Goal: Transaction & Acquisition: Purchase product/service

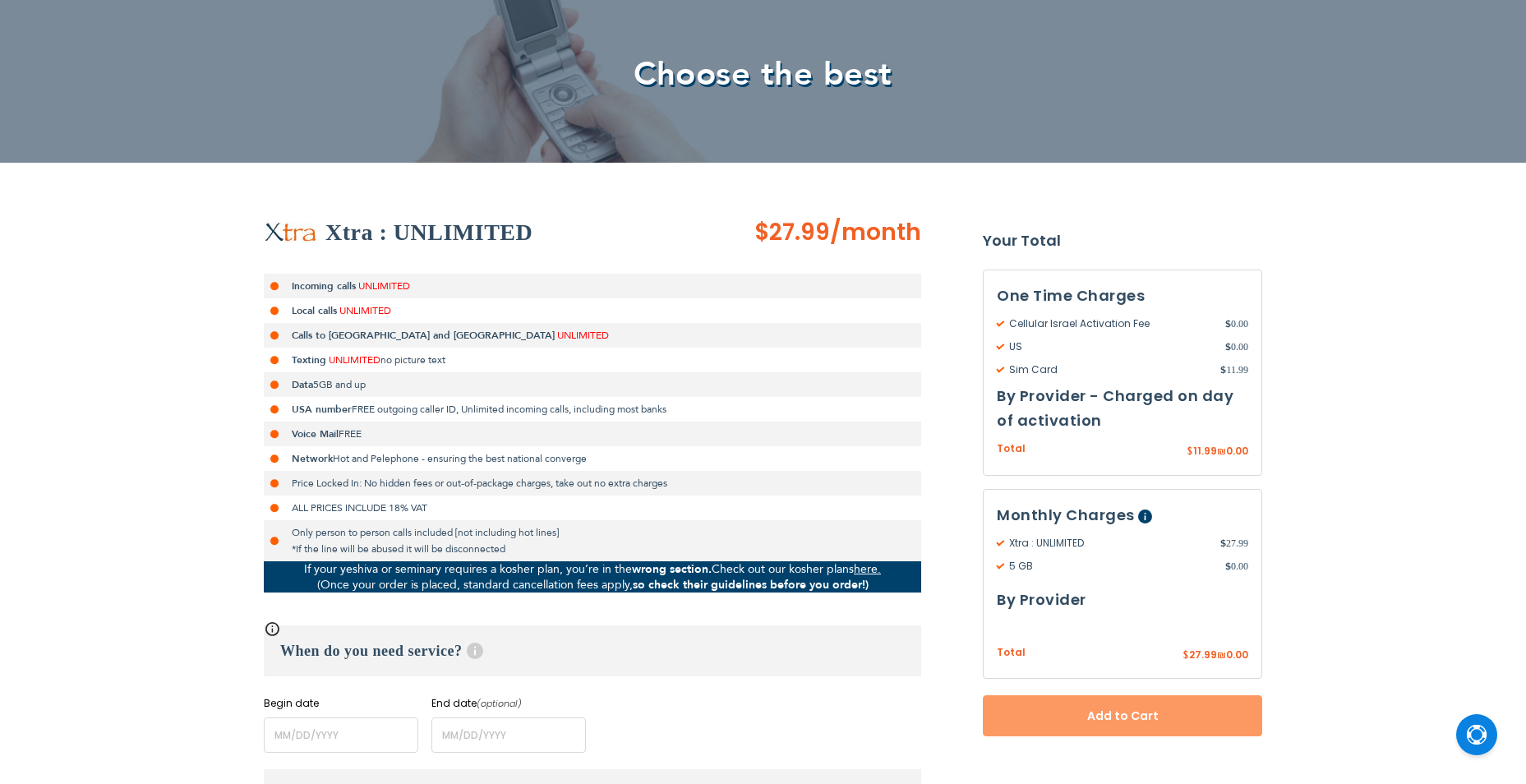
scroll to position [329, 0]
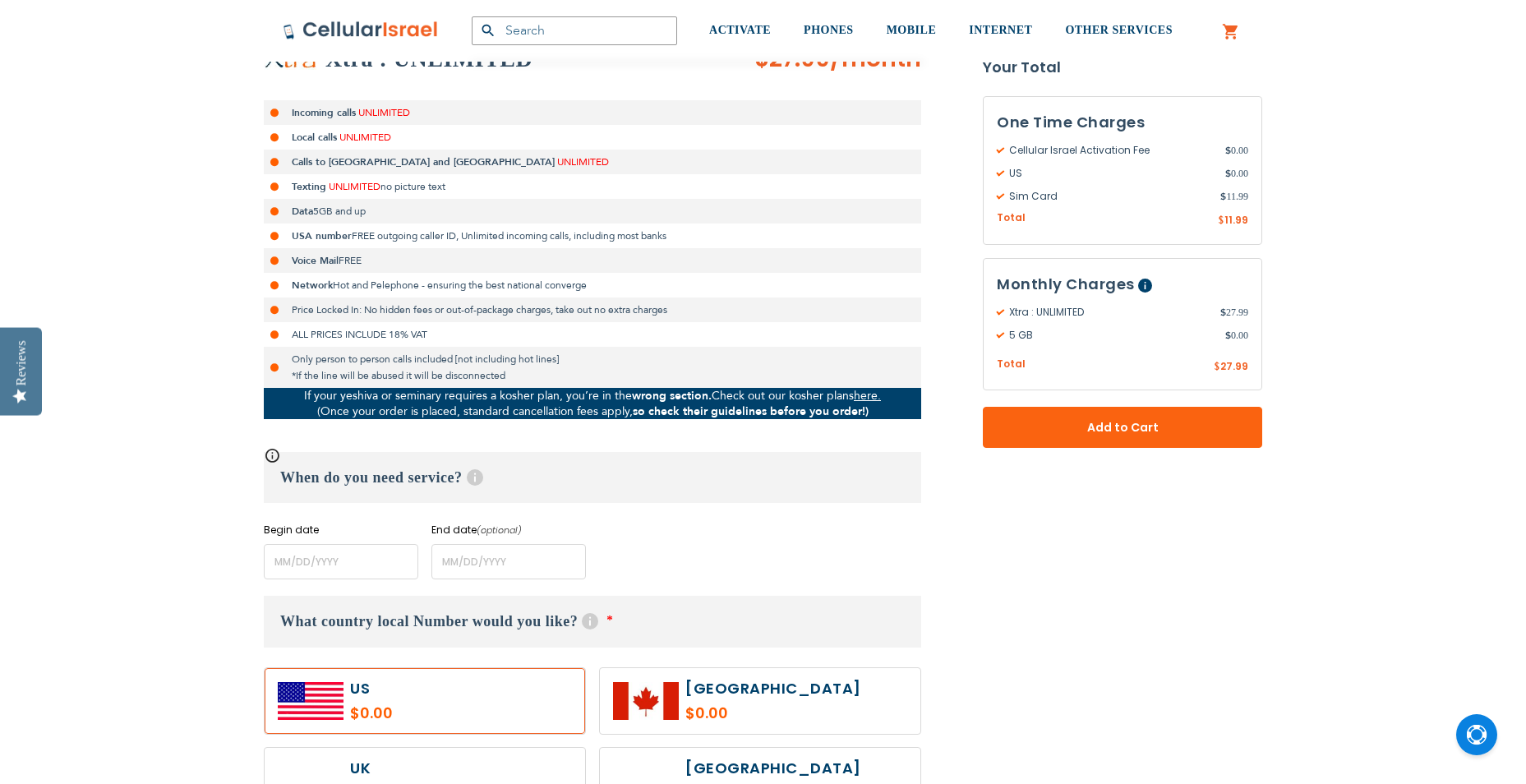
type input "[EMAIL_ADDRESS][DOMAIN_NAME]"
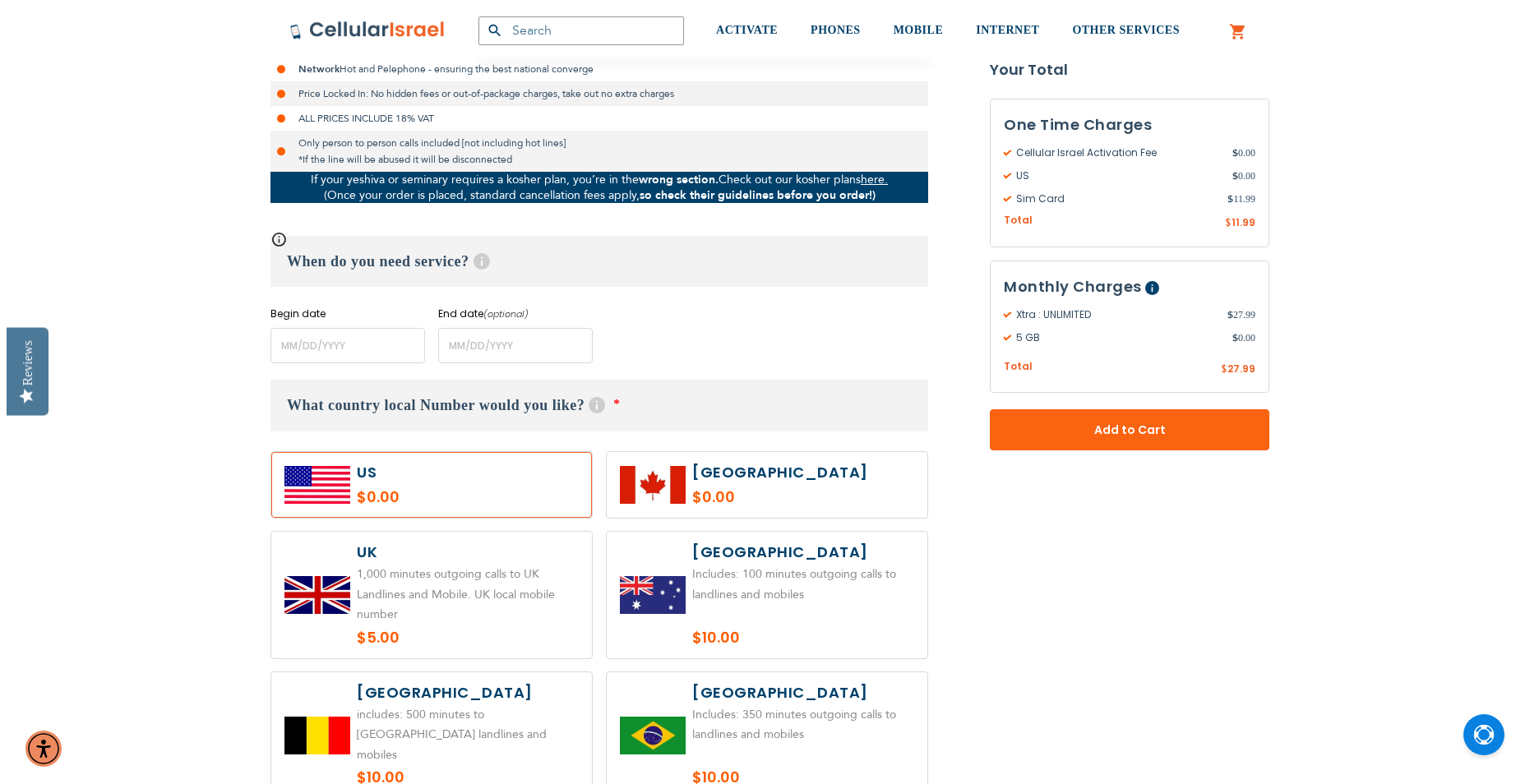
scroll to position [575, 0]
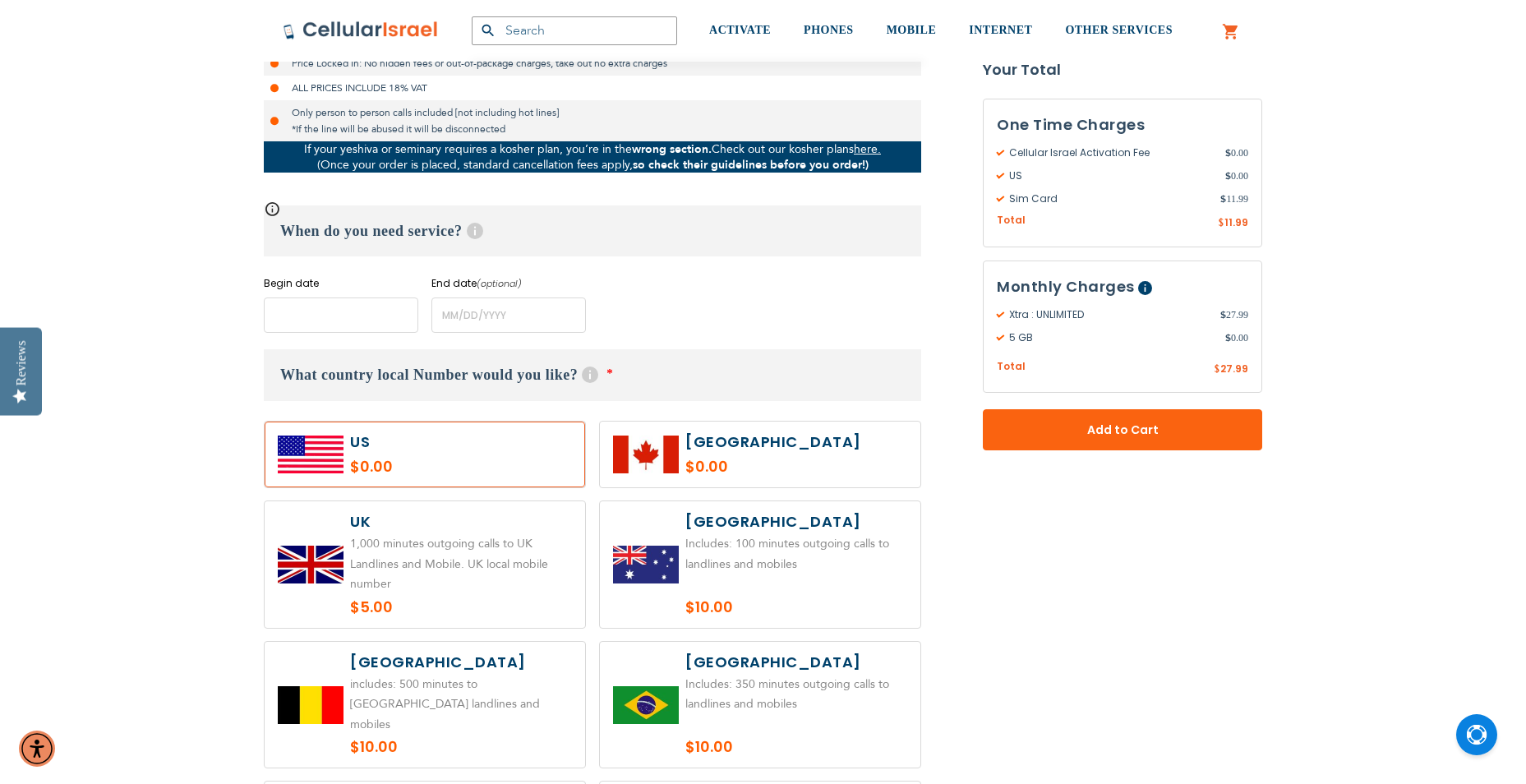
click at [283, 317] on input "name" at bounding box center [340, 315] width 155 height 36
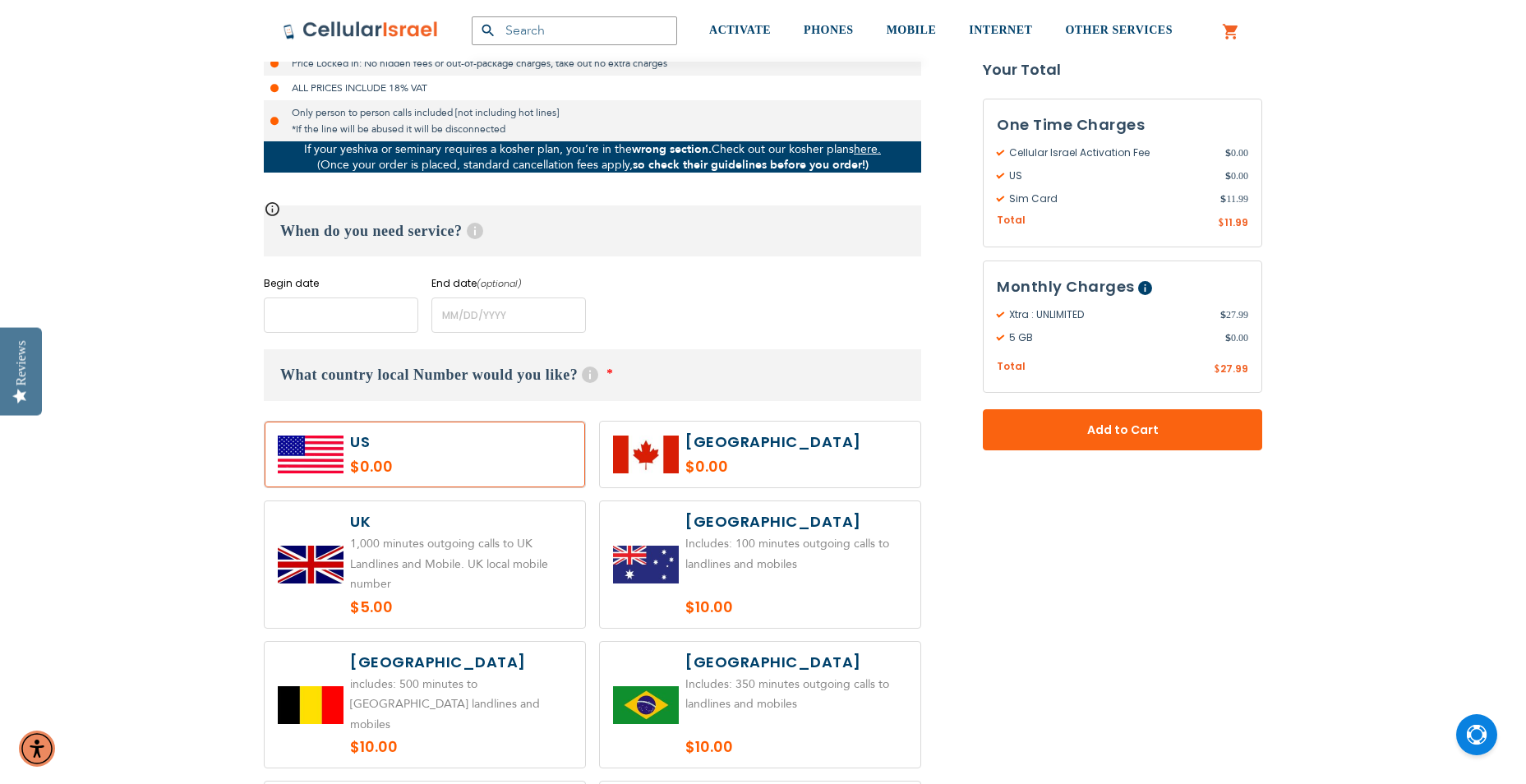
click at [317, 319] on input "name" at bounding box center [340, 315] width 155 height 36
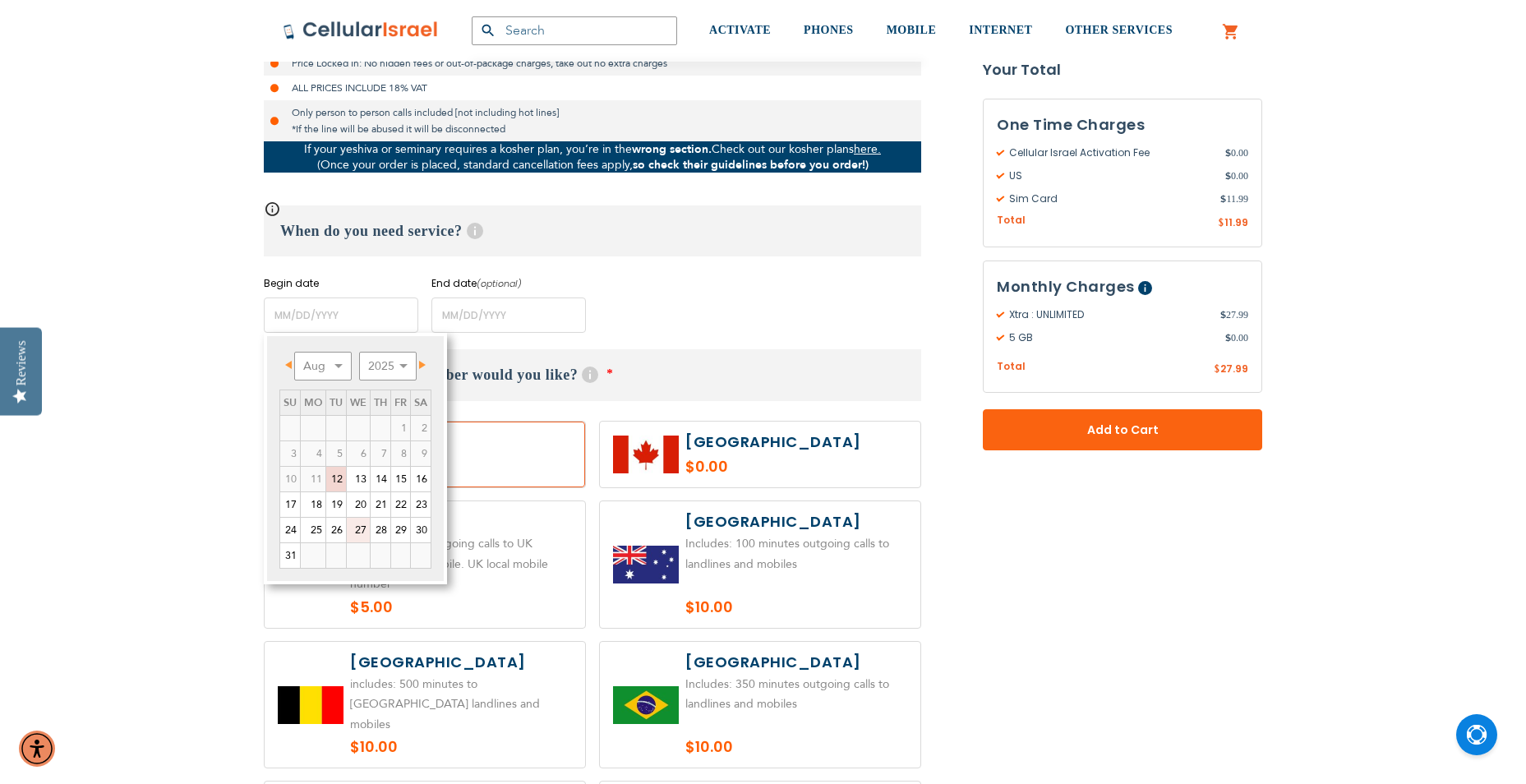
click at [367, 530] on link "27" at bounding box center [359, 530] width 23 height 25
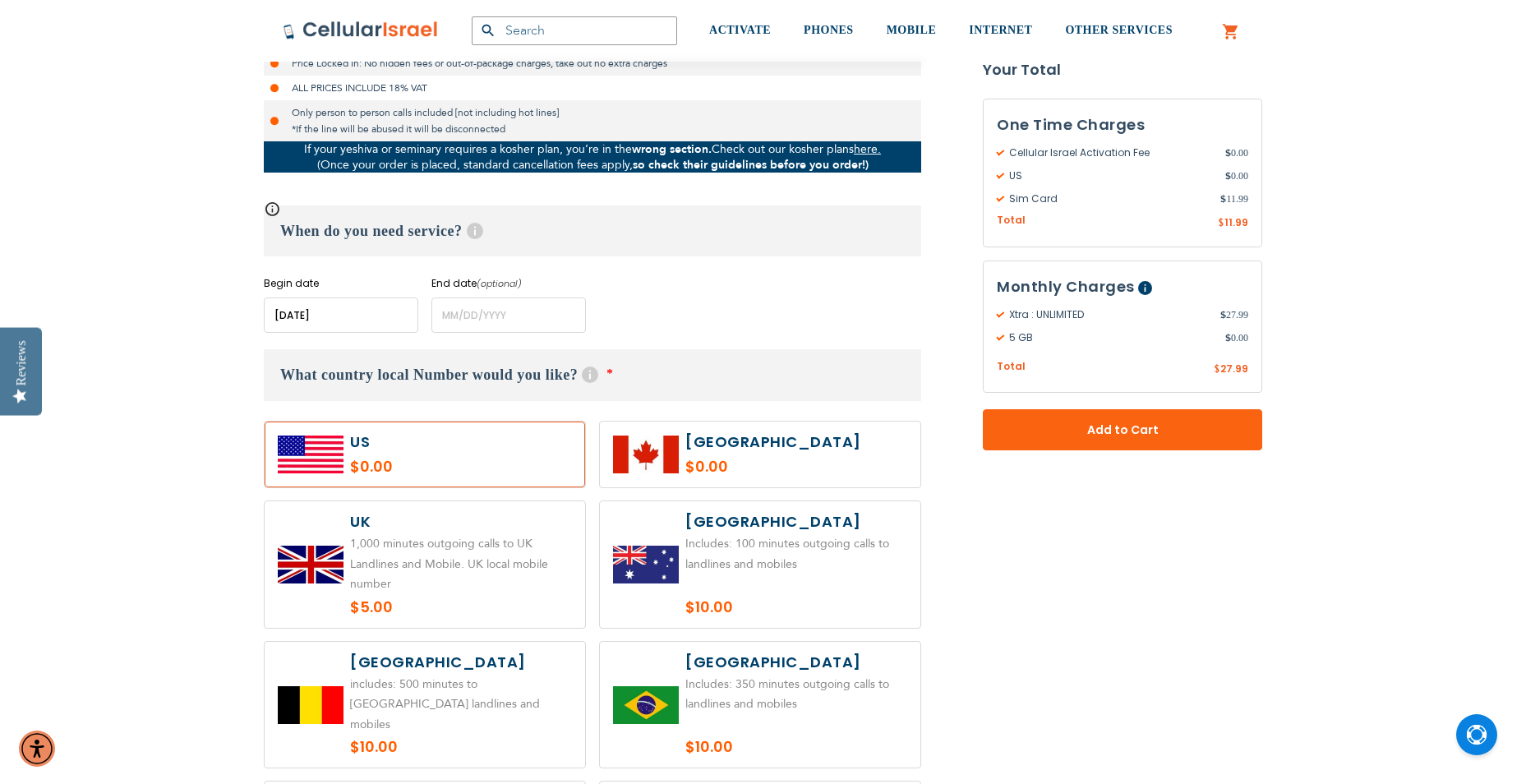
click at [309, 324] on input "name" at bounding box center [340, 315] width 155 height 36
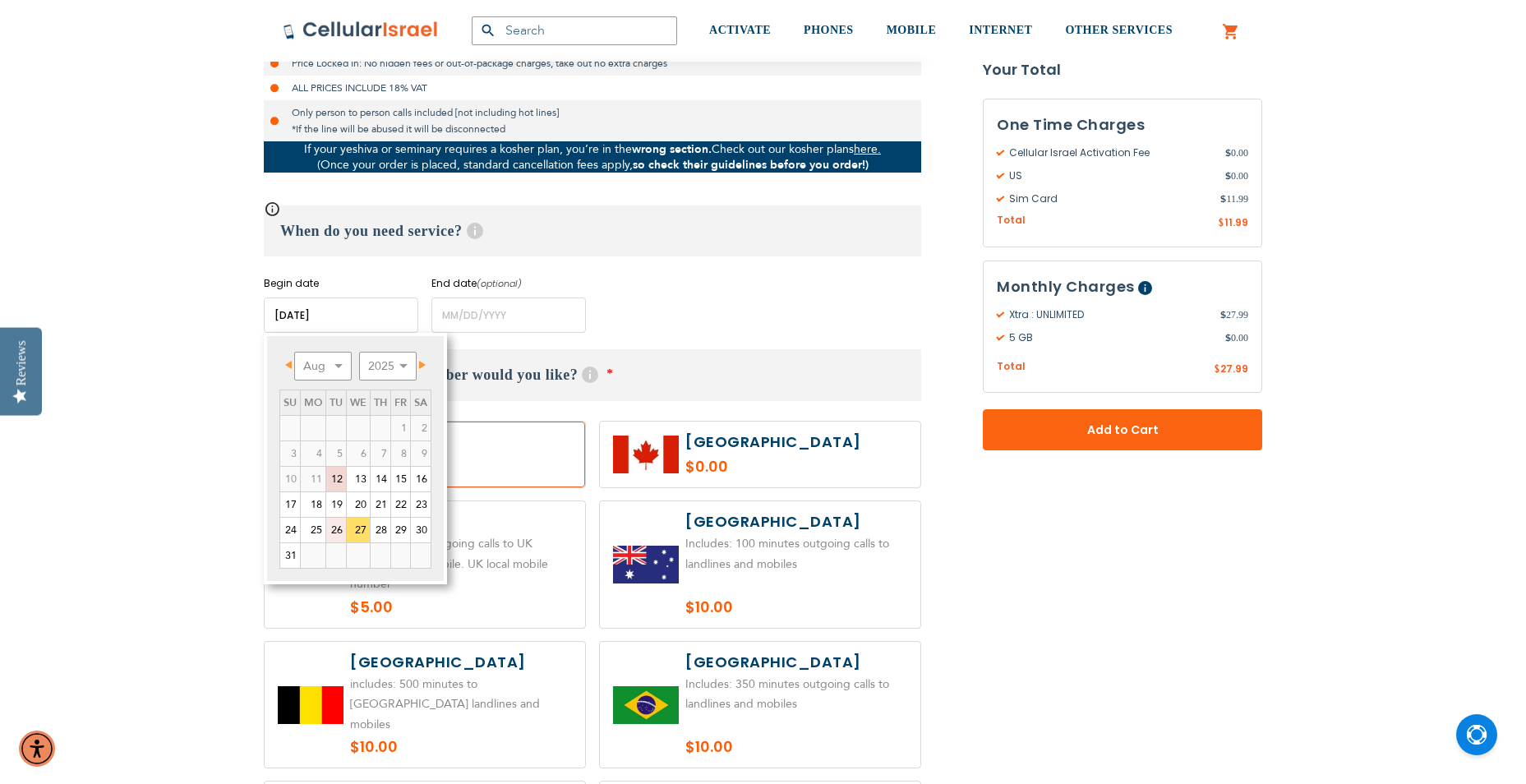
click at [344, 525] on link "26" at bounding box center [336, 530] width 20 height 25
type input "[DATE]"
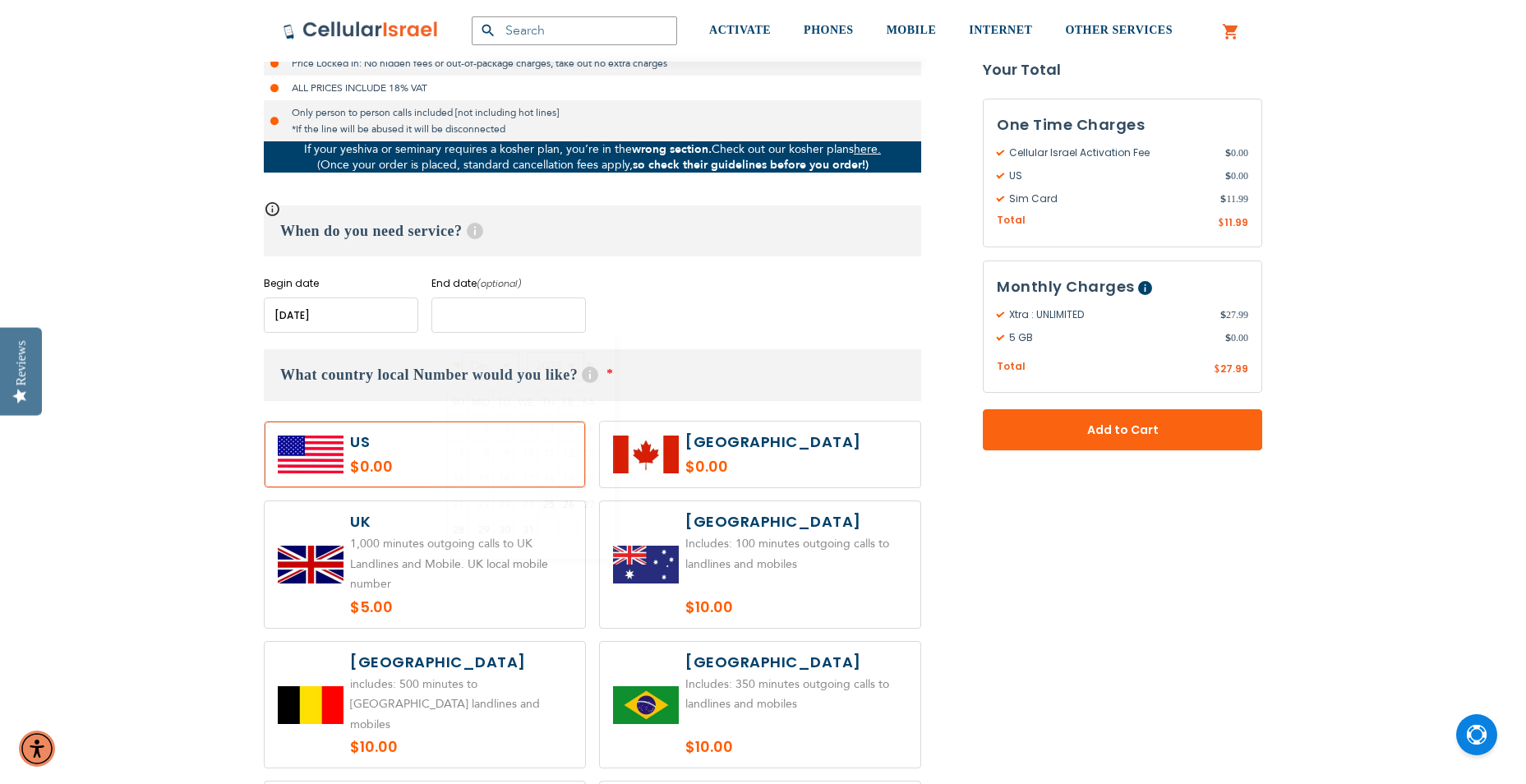
click at [520, 309] on input "name" at bounding box center [508, 315] width 155 height 36
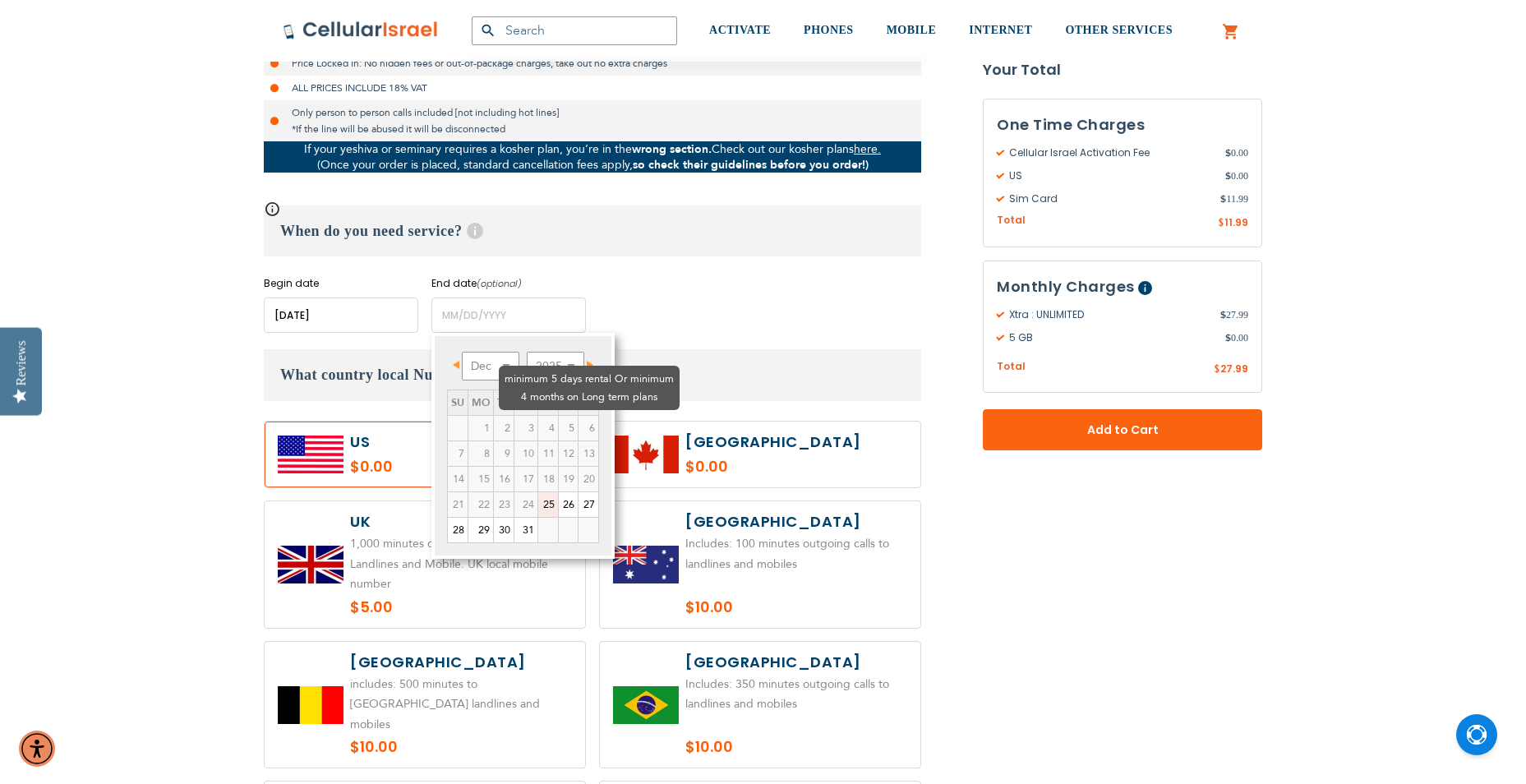
click at [538, 416] on td "4" at bounding box center [548, 428] width 21 height 26
click at [480, 364] on select "Dec" at bounding box center [491, 366] width 58 height 29
click at [590, 363] on span "Next" at bounding box center [590, 365] width 7 height 8
click at [590, 363] on span "Next" at bounding box center [591, 365] width 7 height 8
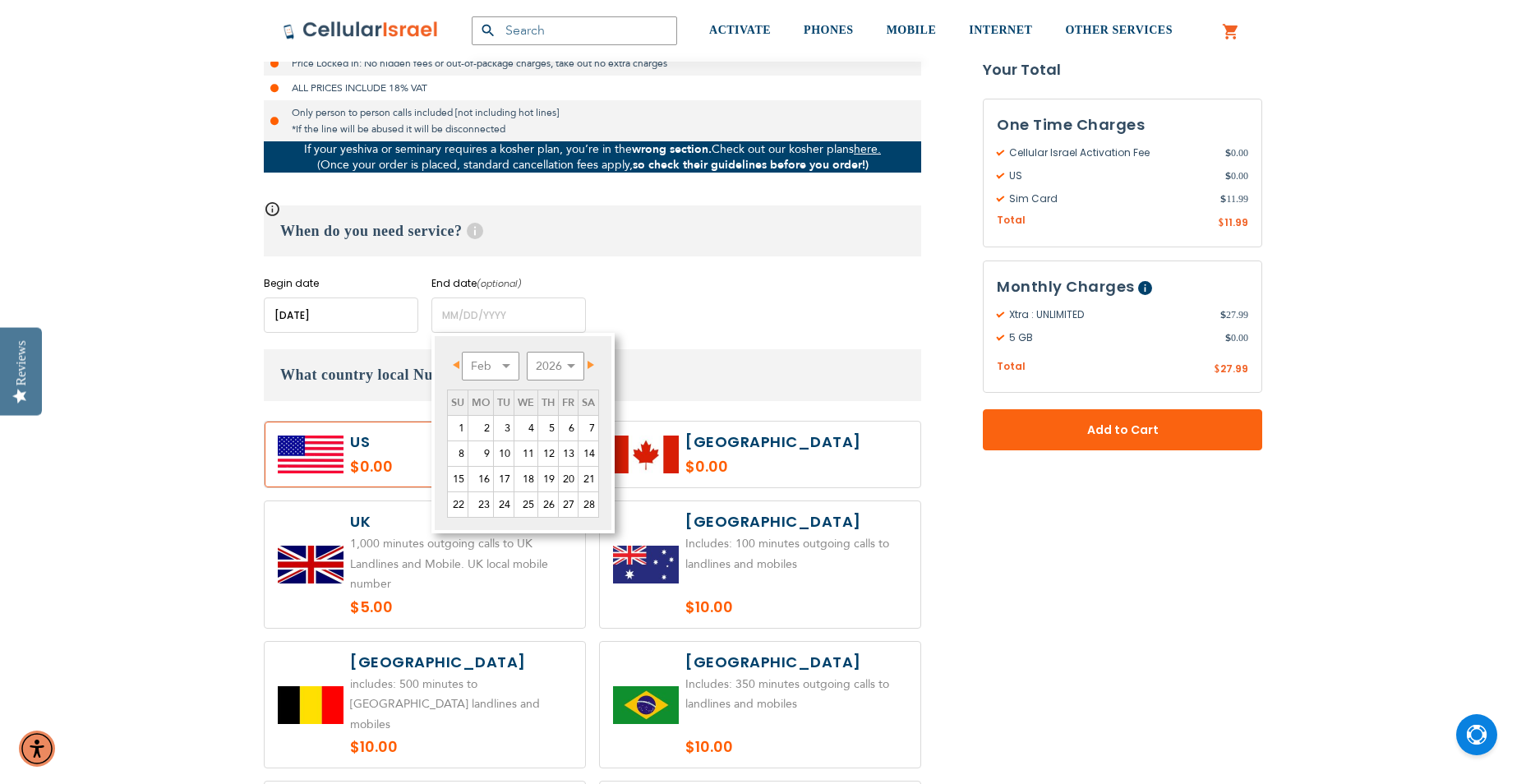
click at [590, 363] on span "Next" at bounding box center [591, 365] width 7 height 8
click at [589, 362] on span "Next" at bounding box center [591, 365] width 7 height 8
click at [589, 361] on span "Next" at bounding box center [591, 365] width 7 height 8
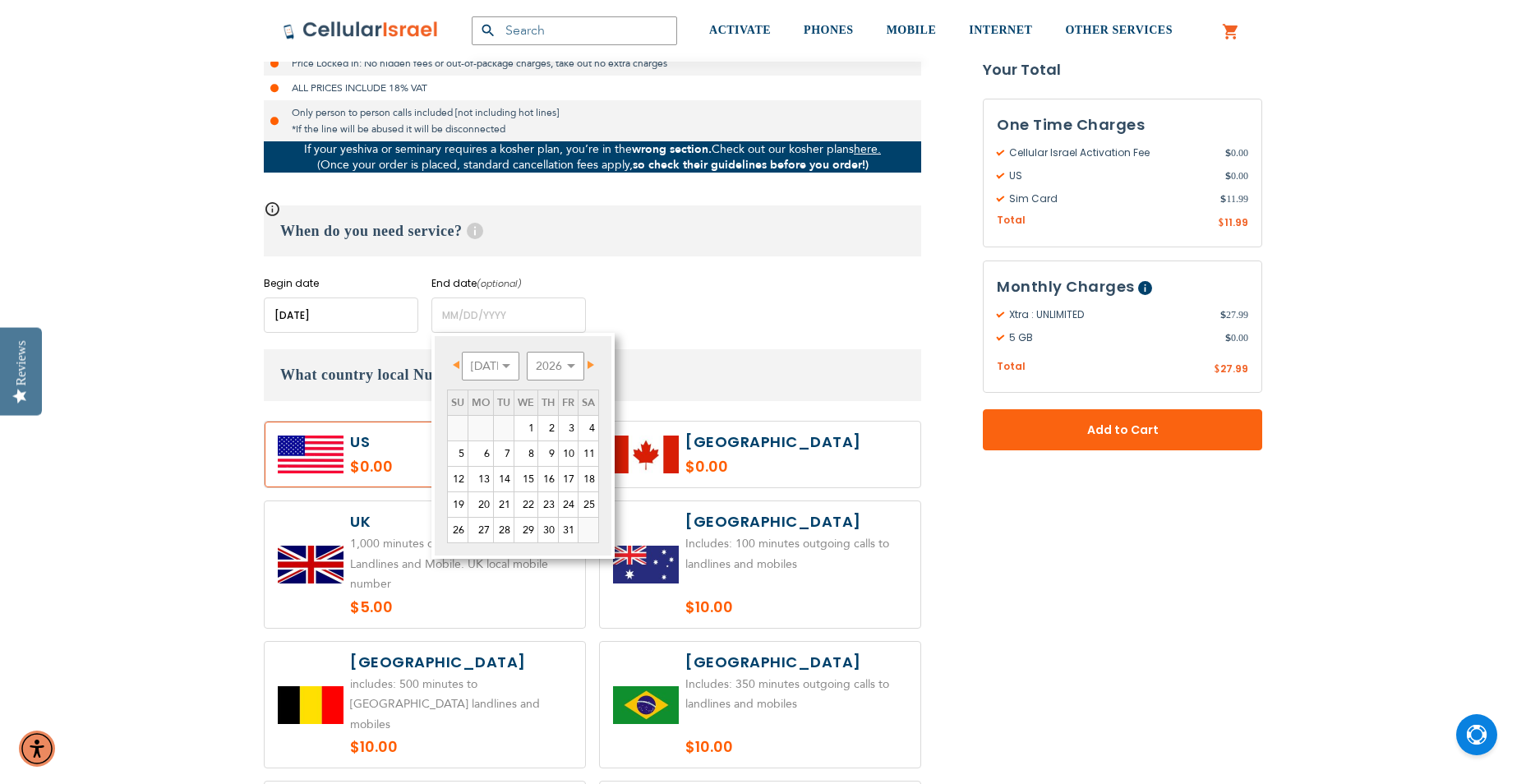
click at [589, 361] on span "Next" at bounding box center [591, 365] width 7 height 8
click at [459, 367] on link "Prev" at bounding box center [459, 364] width 21 height 21
click at [502, 542] on link "30" at bounding box center [504, 530] width 20 height 25
type input "[DATE]"
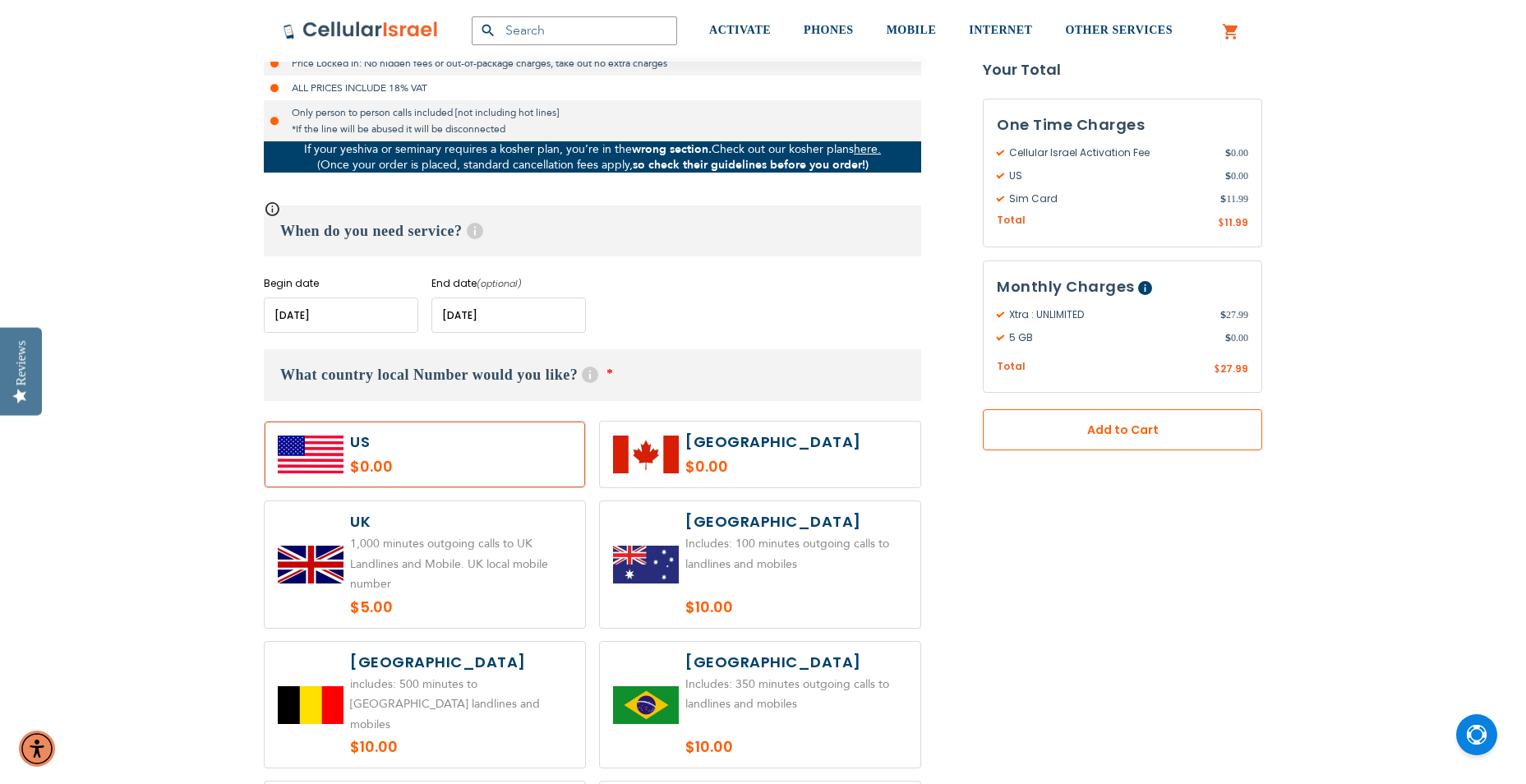
click at [1088, 436] on span "Add to Cart" at bounding box center [1122, 430] width 171 height 17
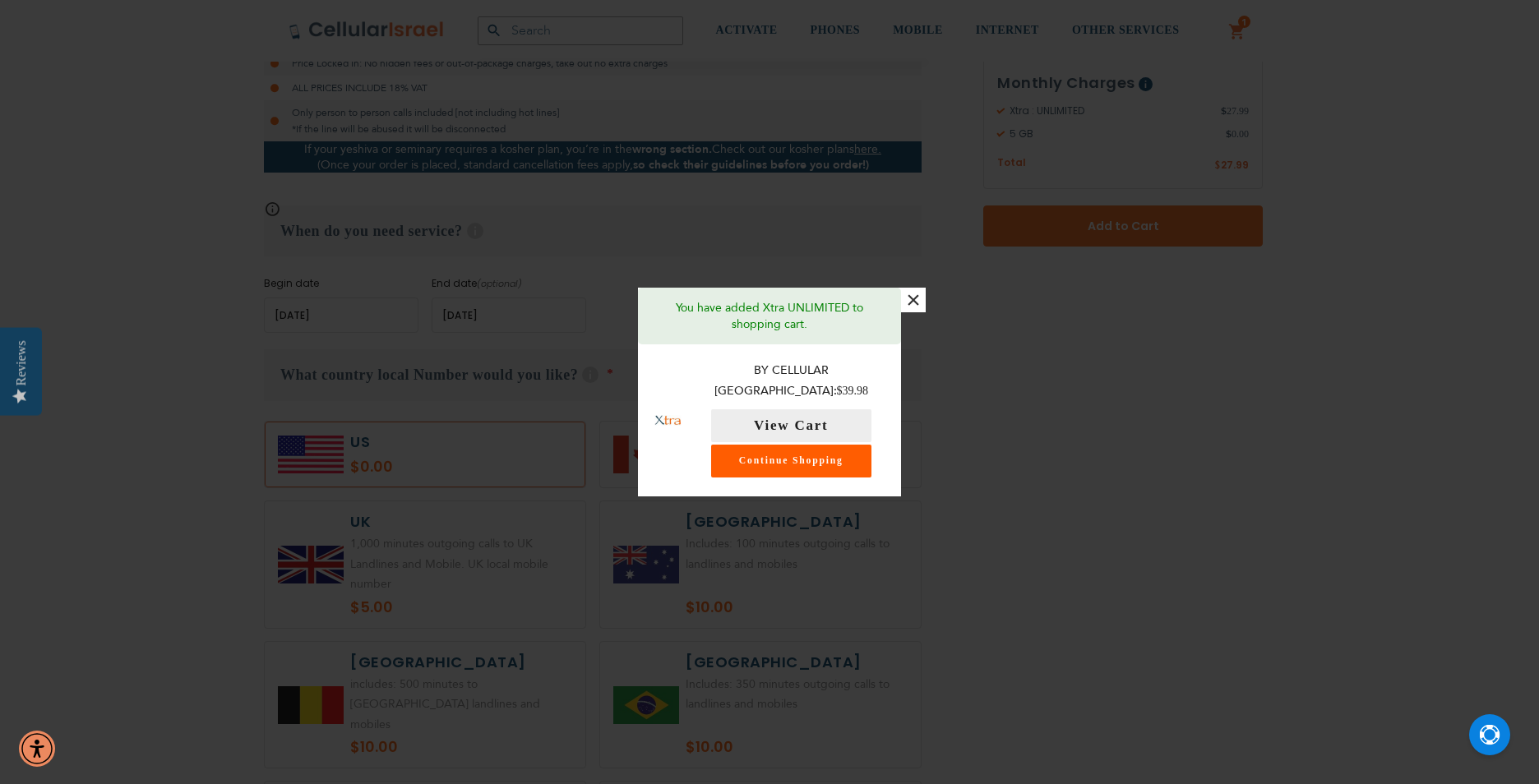
click at [810, 452] on link "Continue Shopping" at bounding box center [791, 461] width 160 height 33
